Goal: Information Seeking & Learning: Understand process/instructions

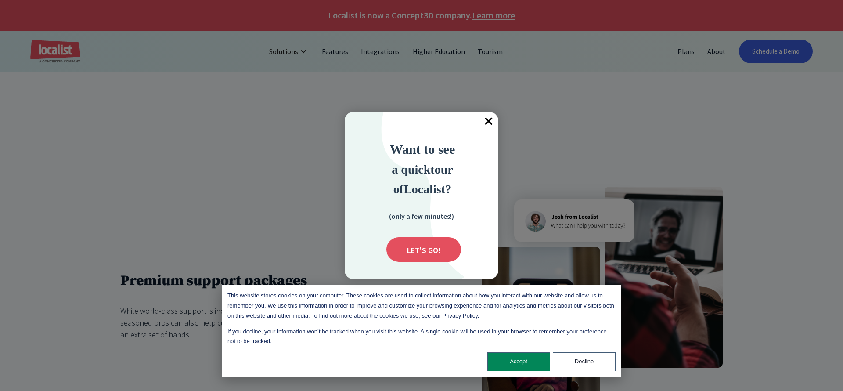
drag, startPoint x: 490, startPoint y: 119, endPoint x: 528, endPoint y: 145, distance: 46.8
click at [492, 120] on span "×" at bounding box center [488, 121] width 19 height 19
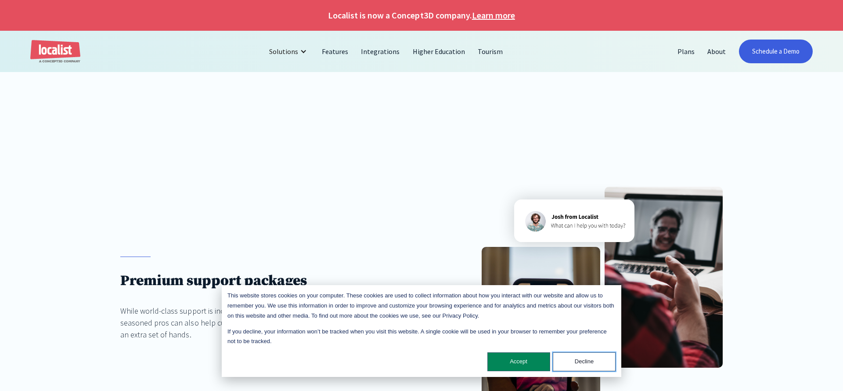
click at [584, 366] on button "Decline" at bounding box center [584, 361] width 63 height 19
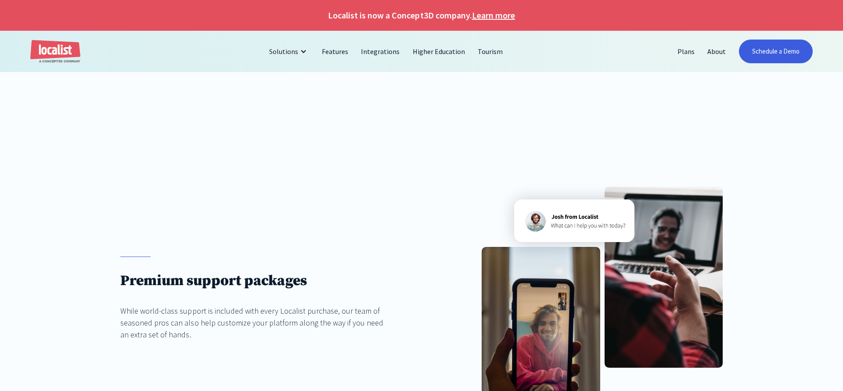
click at [796, 259] on div "Premium support packages While world-class support is included with every Local…" at bounding box center [421, 308] width 843 height 362
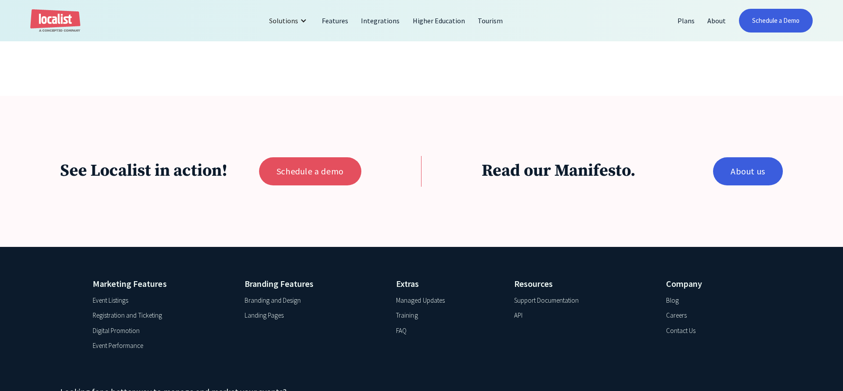
scroll to position [1688, 0]
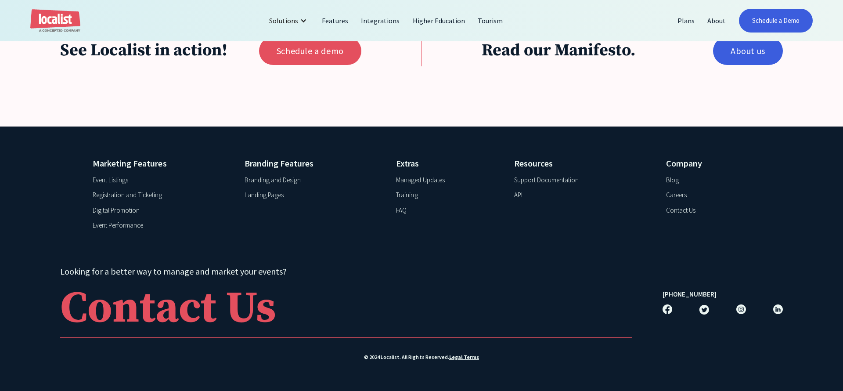
click at [550, 180] on div "Support Documentation" at bounding box center [546, 180] width 65 height 10
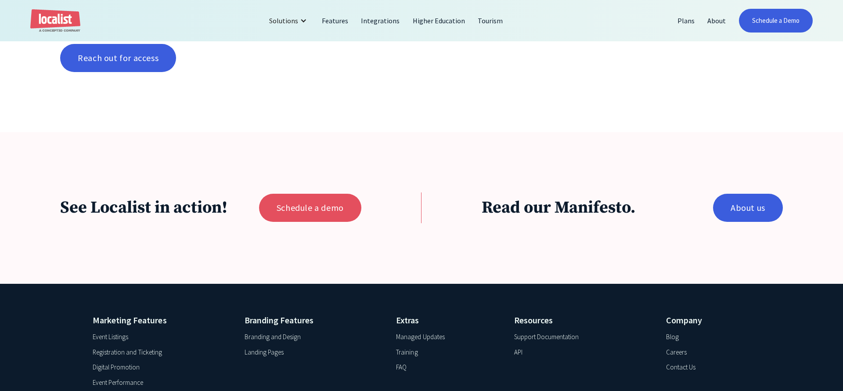
scroll to position [1031, 0]
